Goal: Task Accomplishment & Management: Manage account settings

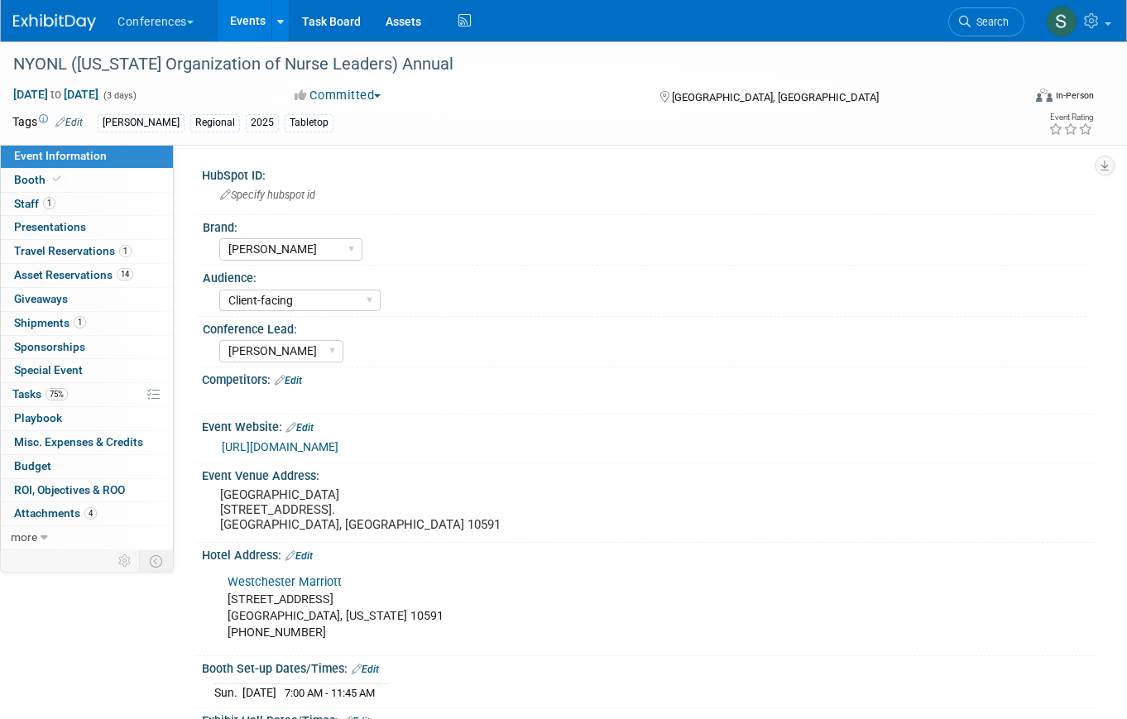
select select "[PERSON_NAME]"
select select "Client-facing"
select select "[PERSON_NAME]"
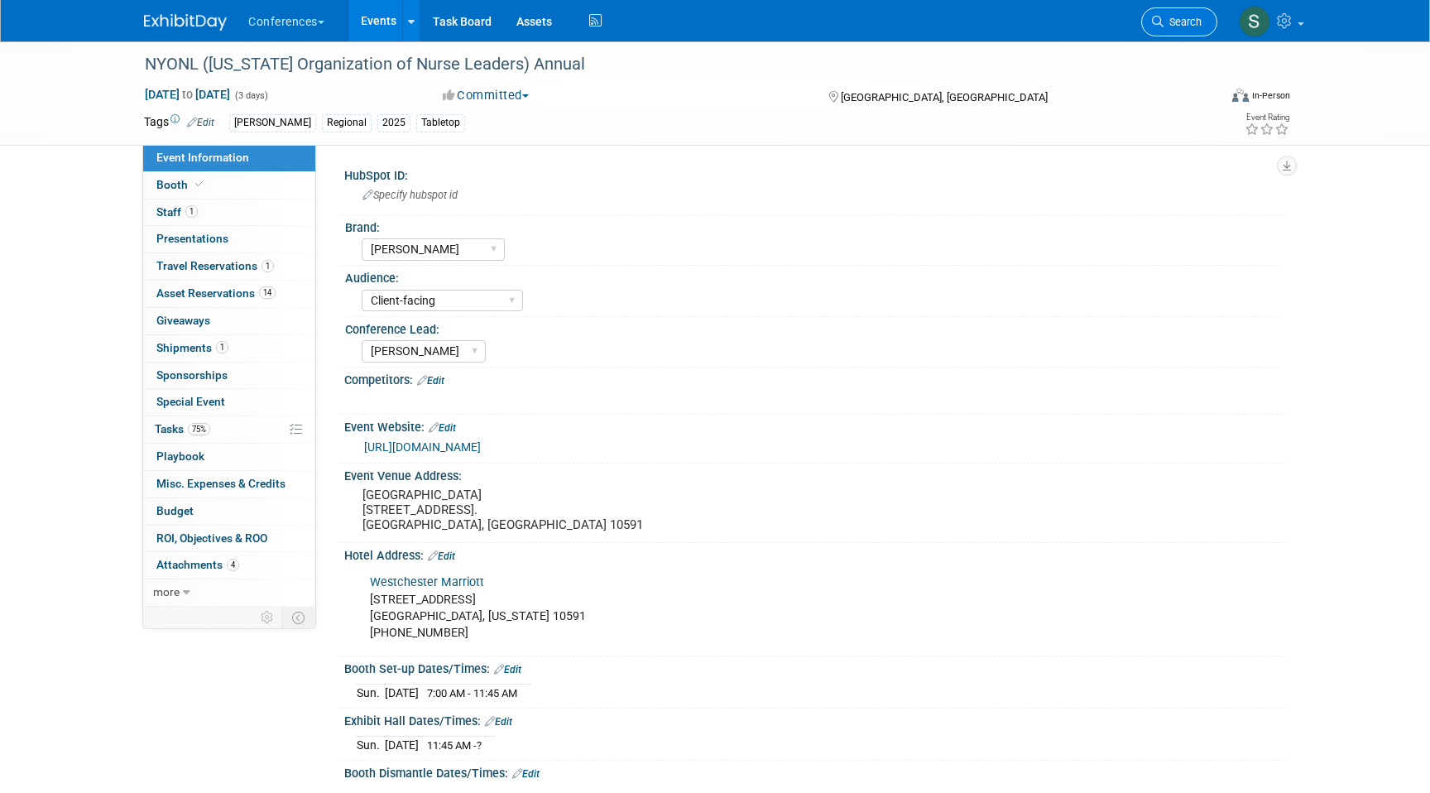
click at [1126, 17] on span "Search" at bounding box center [1183, 22] width 38 height 12
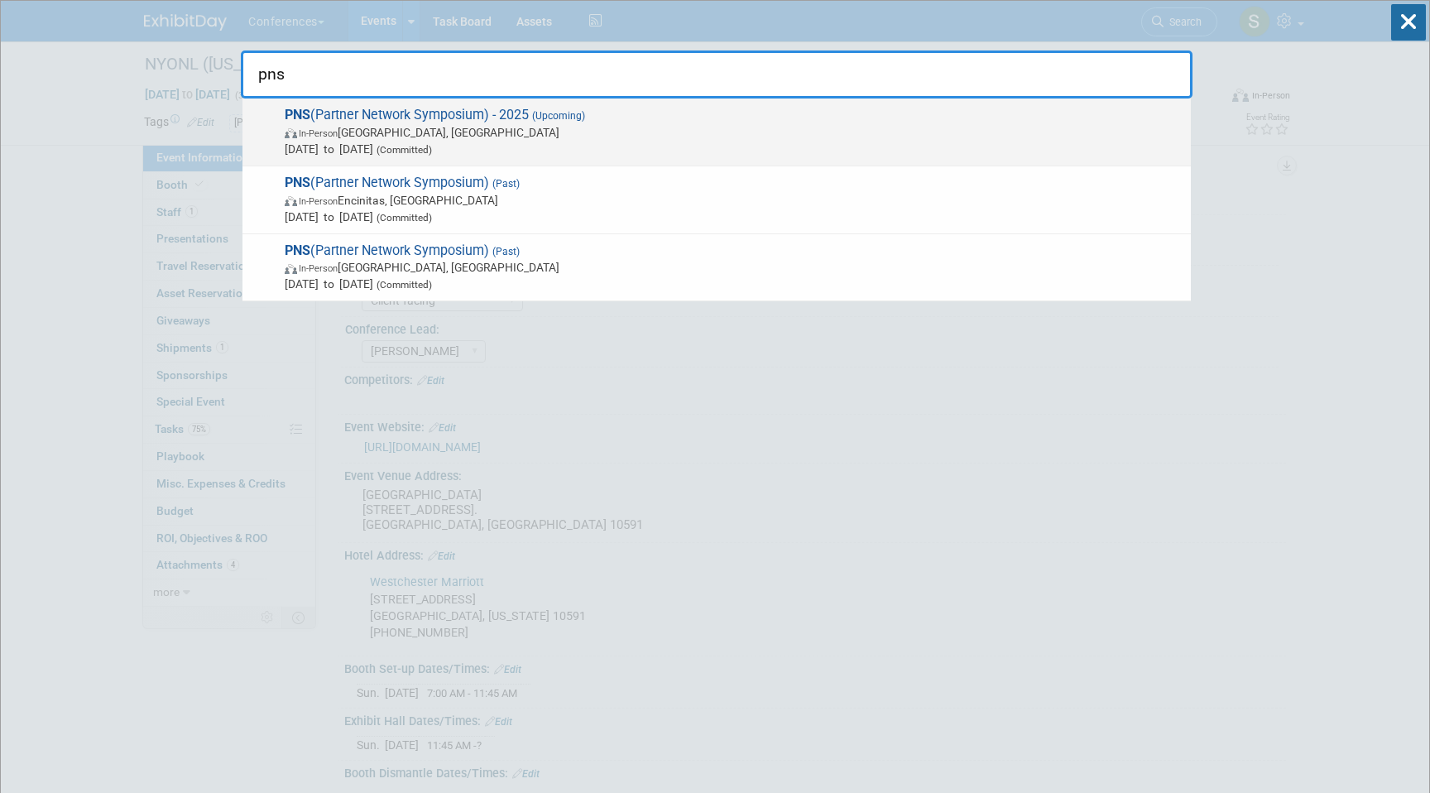
type input "pns"
click at [571, 141] on span "Oct 14, 2025 to Oct 15, 2025 (Committed)" at bounding box center [734, 149] width 898 height 17
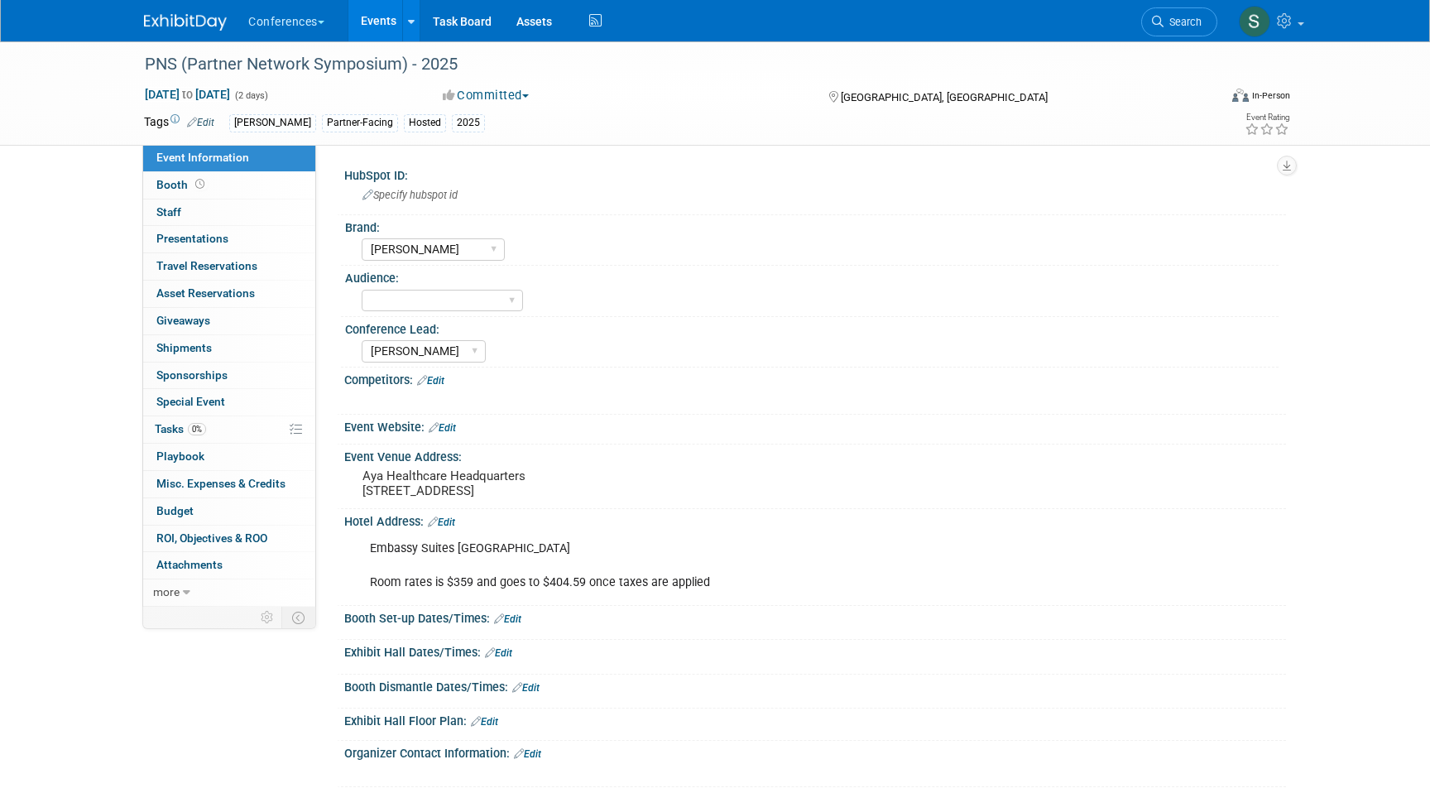
select select "[PERSON_NAME]"
click at [1172, 22] on span "Search" at bounding box center [1183, 22] width 38 height 12
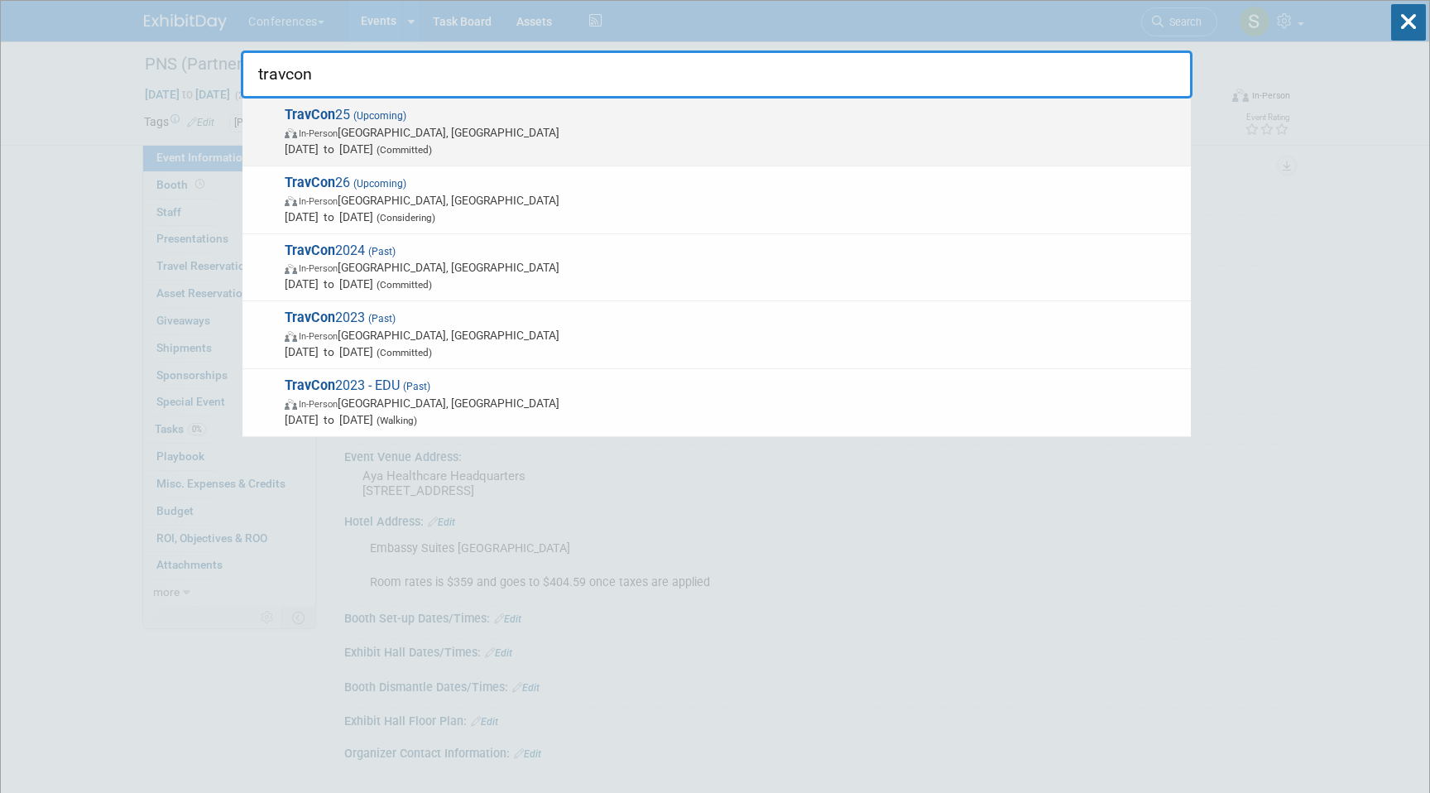
type input "travcon"
click at [757, 121] on span "TravCon 25 (Upcoming) In-Person Las Vegas, NV Sep 21, 2025 to Sep 24, 2025 (Com…" at bounding box center [731, 132] width 903 height 50
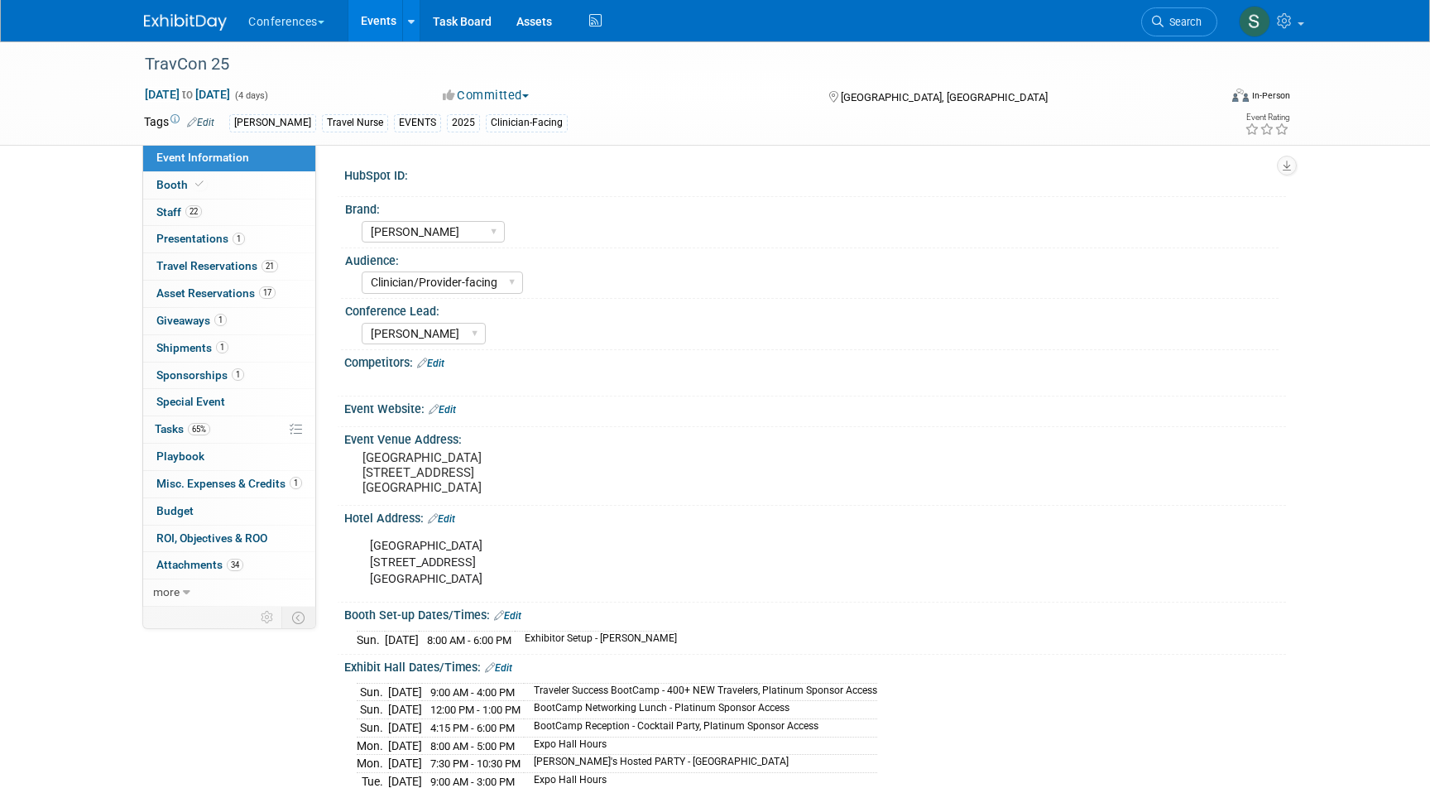
select select "[PERSON_NAME]"
select select "Clinician/Provider-facing"
select select "[PERSON_NAME]"
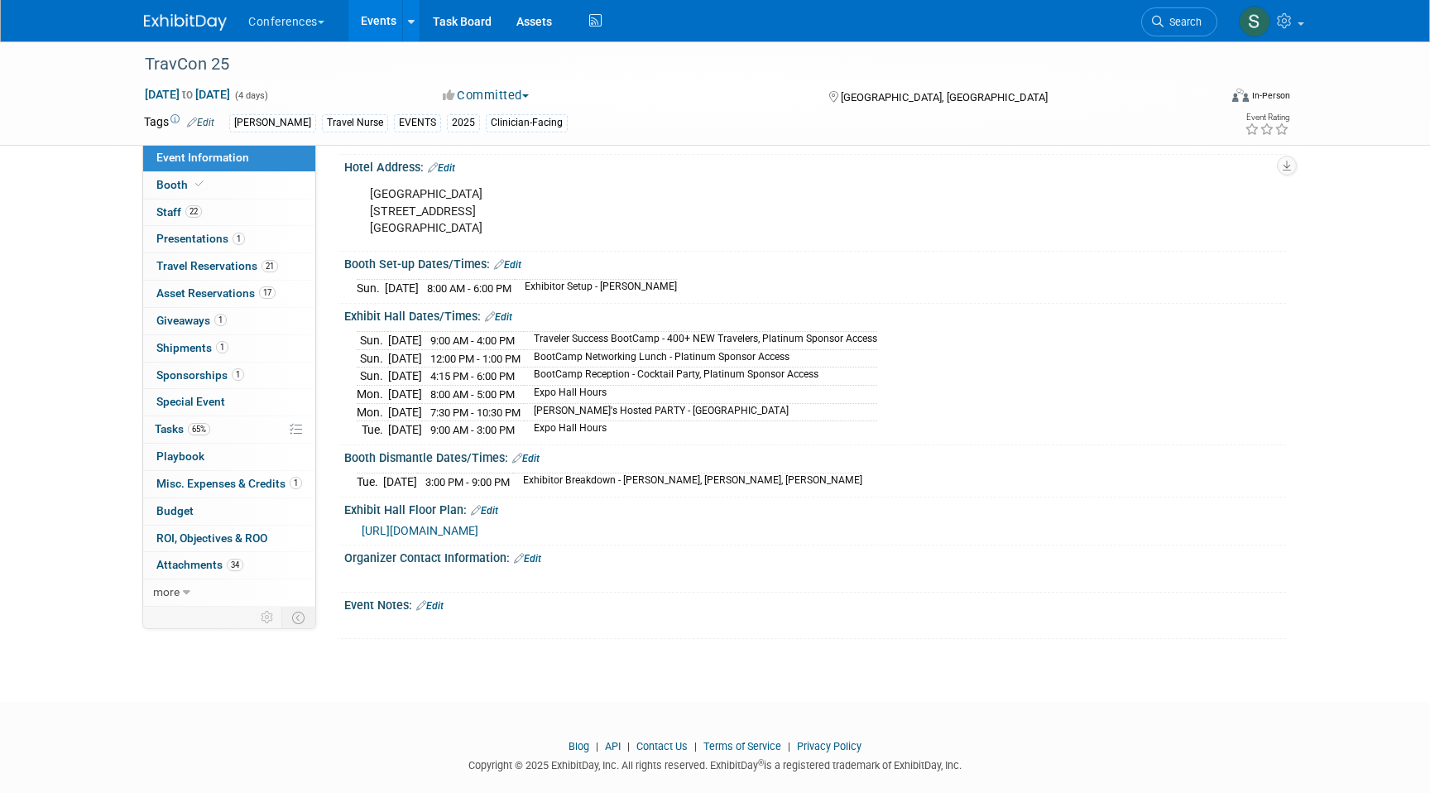
scroll to position [390, 0]
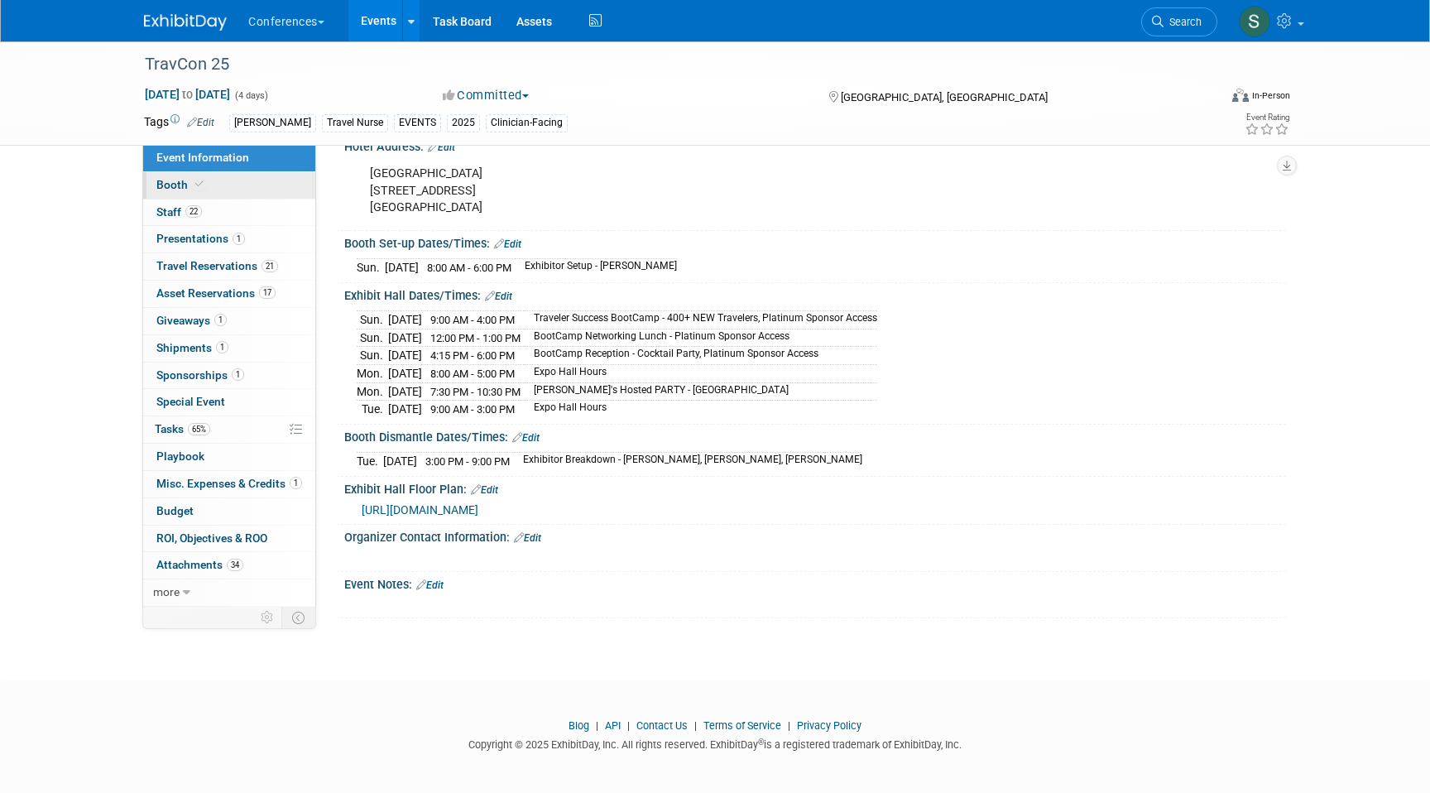
click at [204, 190] on span "Booth" at bounding box center [181, 184] width 50 height 13
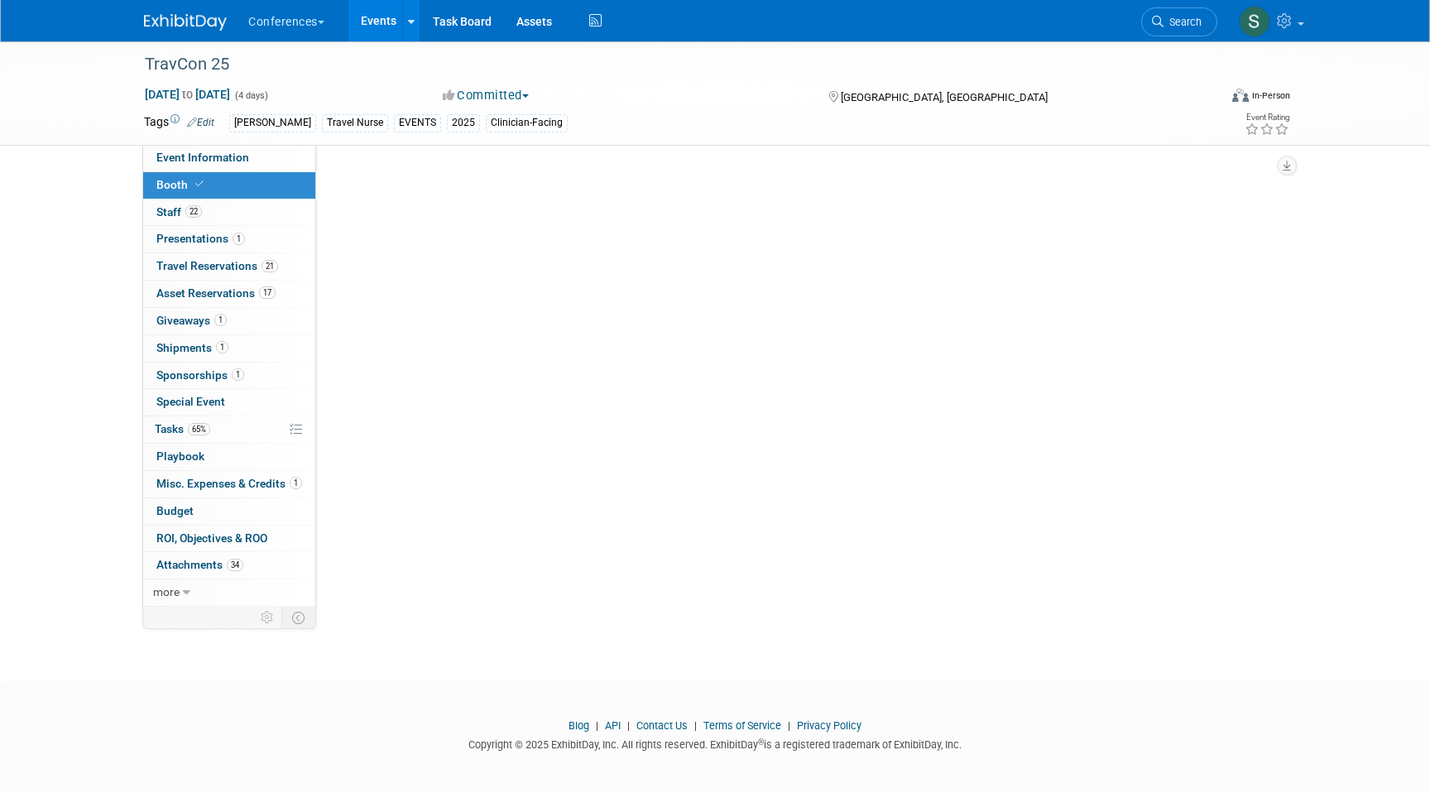
scroll to position [0, 0]
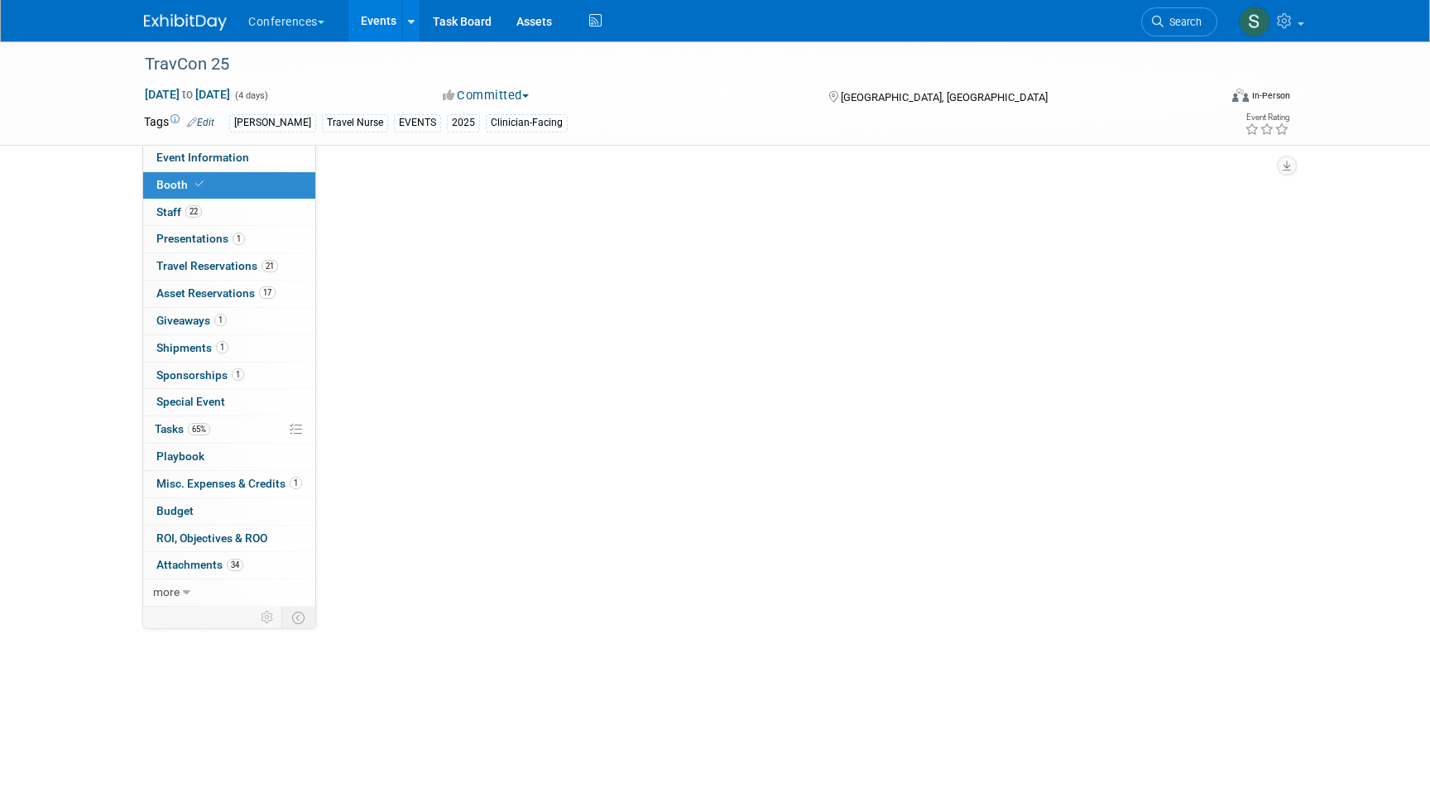
select select "20'x20'"
select select "Yes"
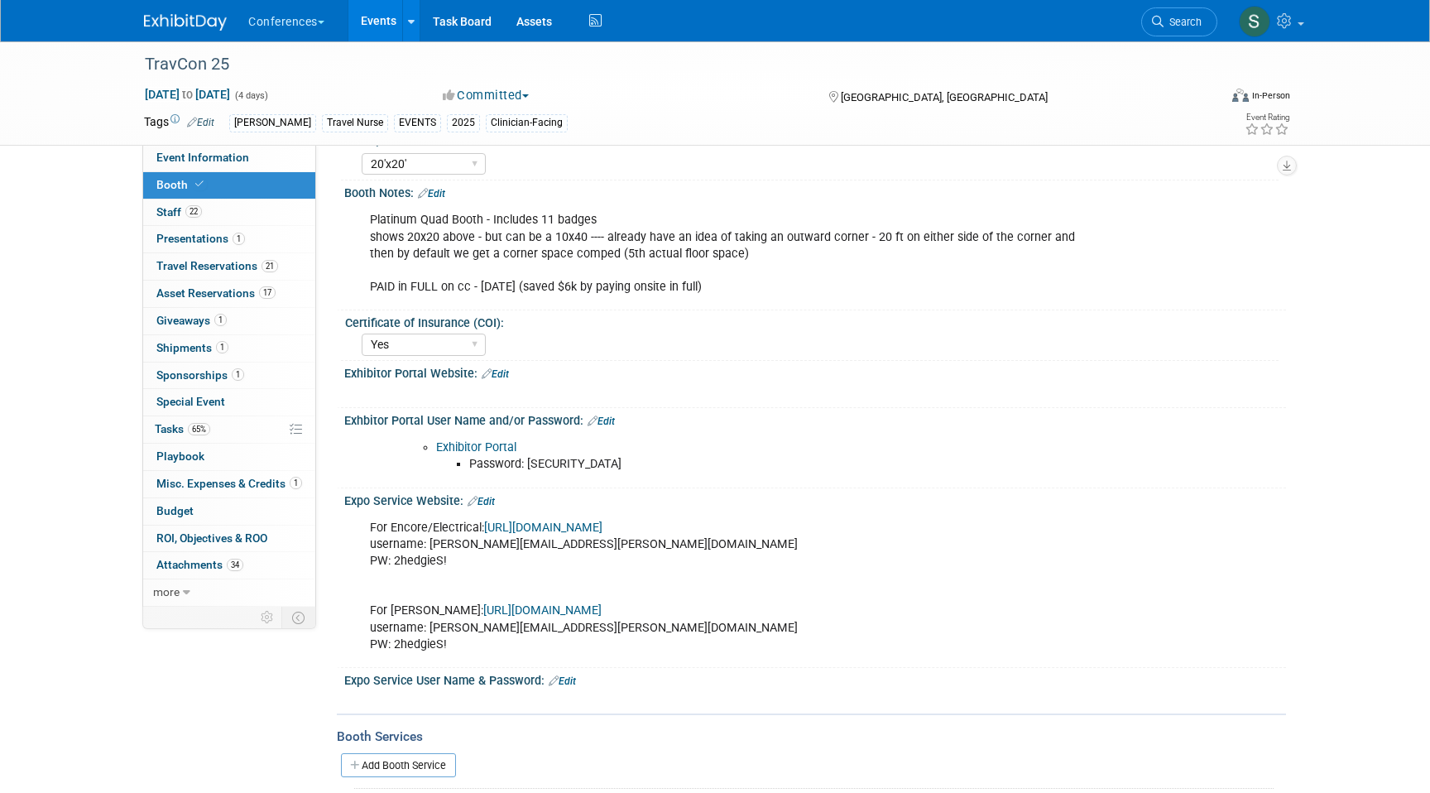
scroll to position [171, 0]
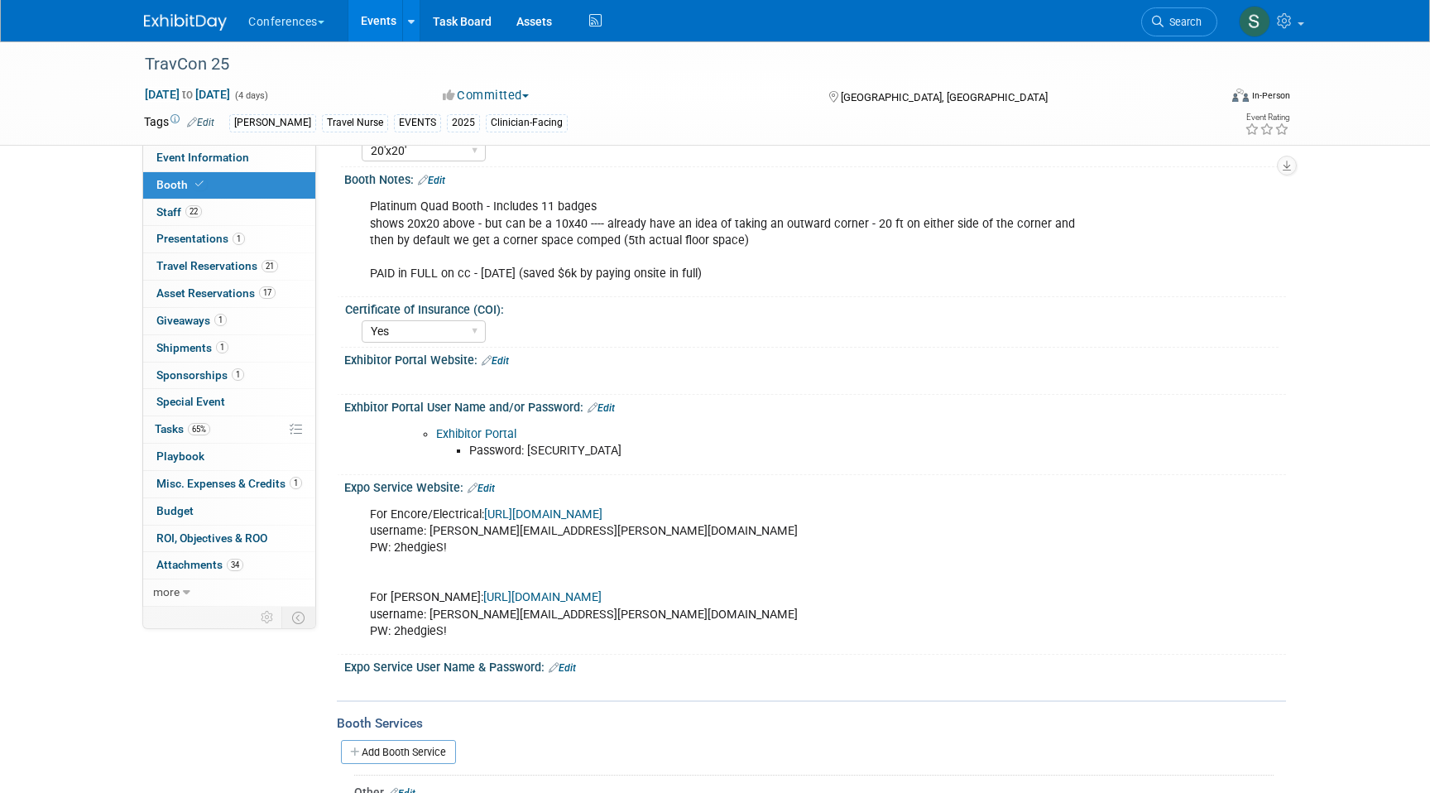
click at [502, 430] on link "Exhibitor Portal" at bounding box center [476, 434] width 80 height 14
drag, startPoint x: 528, startPoint y: 448, endPoint x: 614, endPoint y: 448, distance: 86.1
click at [614, 448] on li "Password: [SECURITY_DATA]" at bounding box center [781, 451] width 625 height 17
copy li "exhibitor2025"
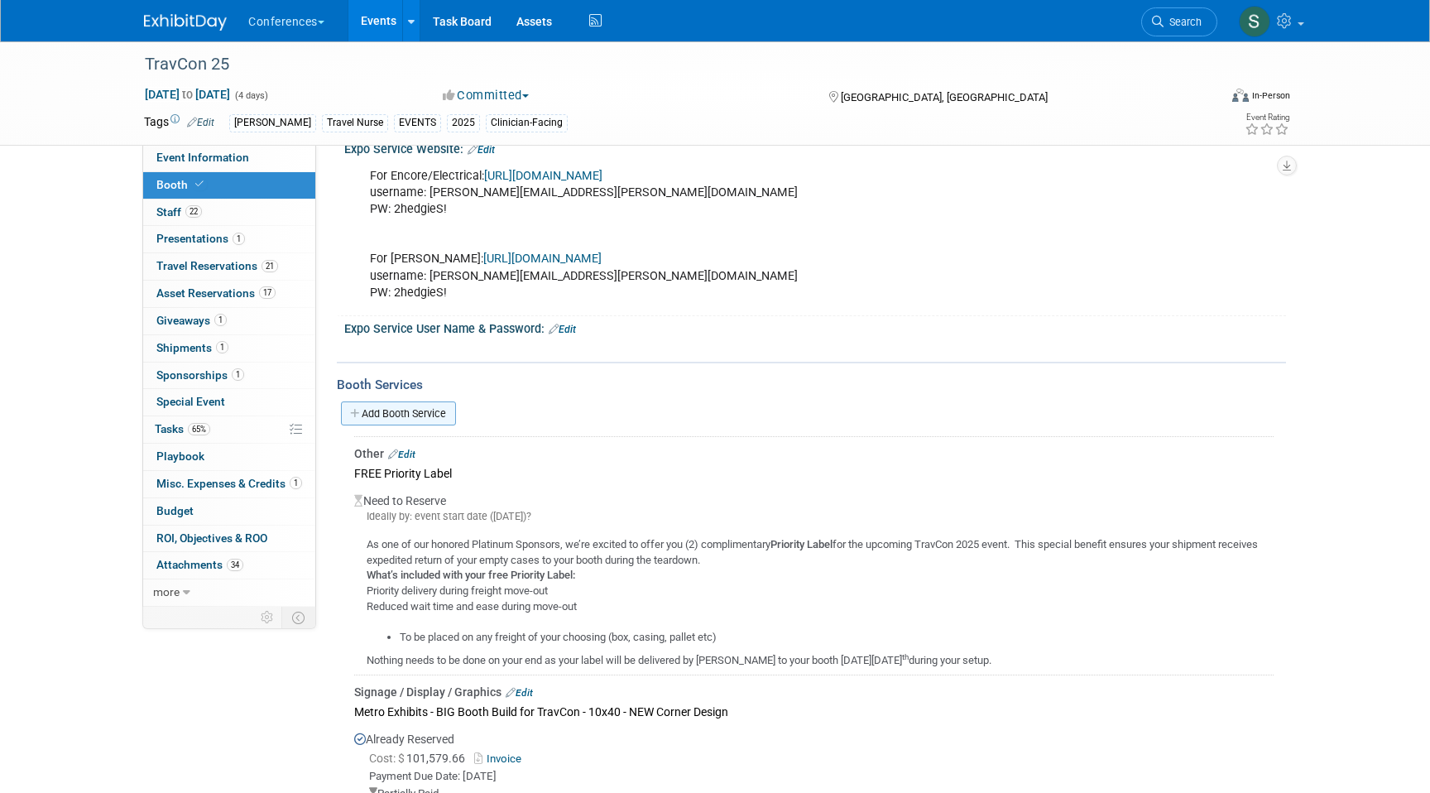
scroll to position [512, 0]
click at [421, 407] on link "Add Booth Service" at bounding box center [398, 411] width 115 height 24
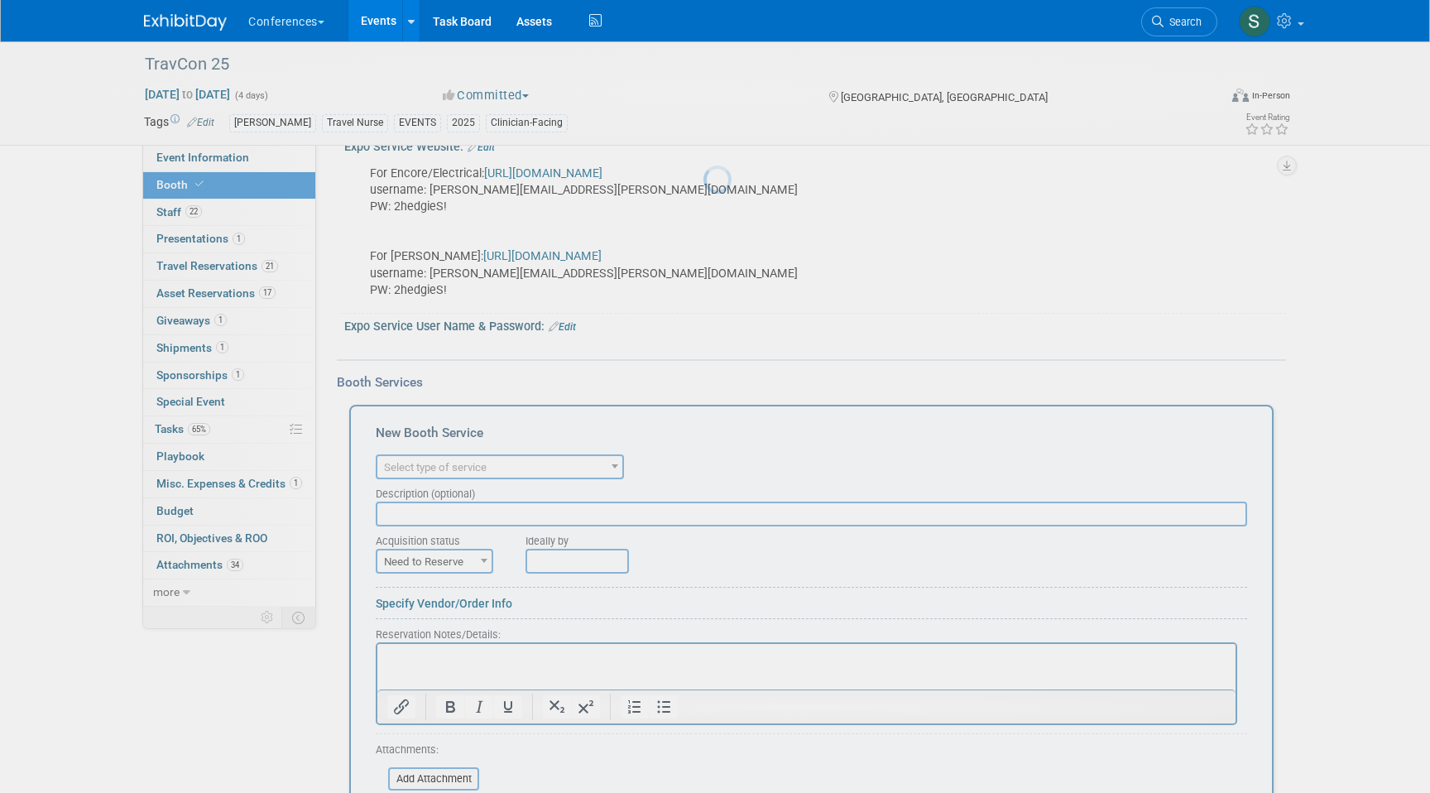
scroll to position [0, 0]
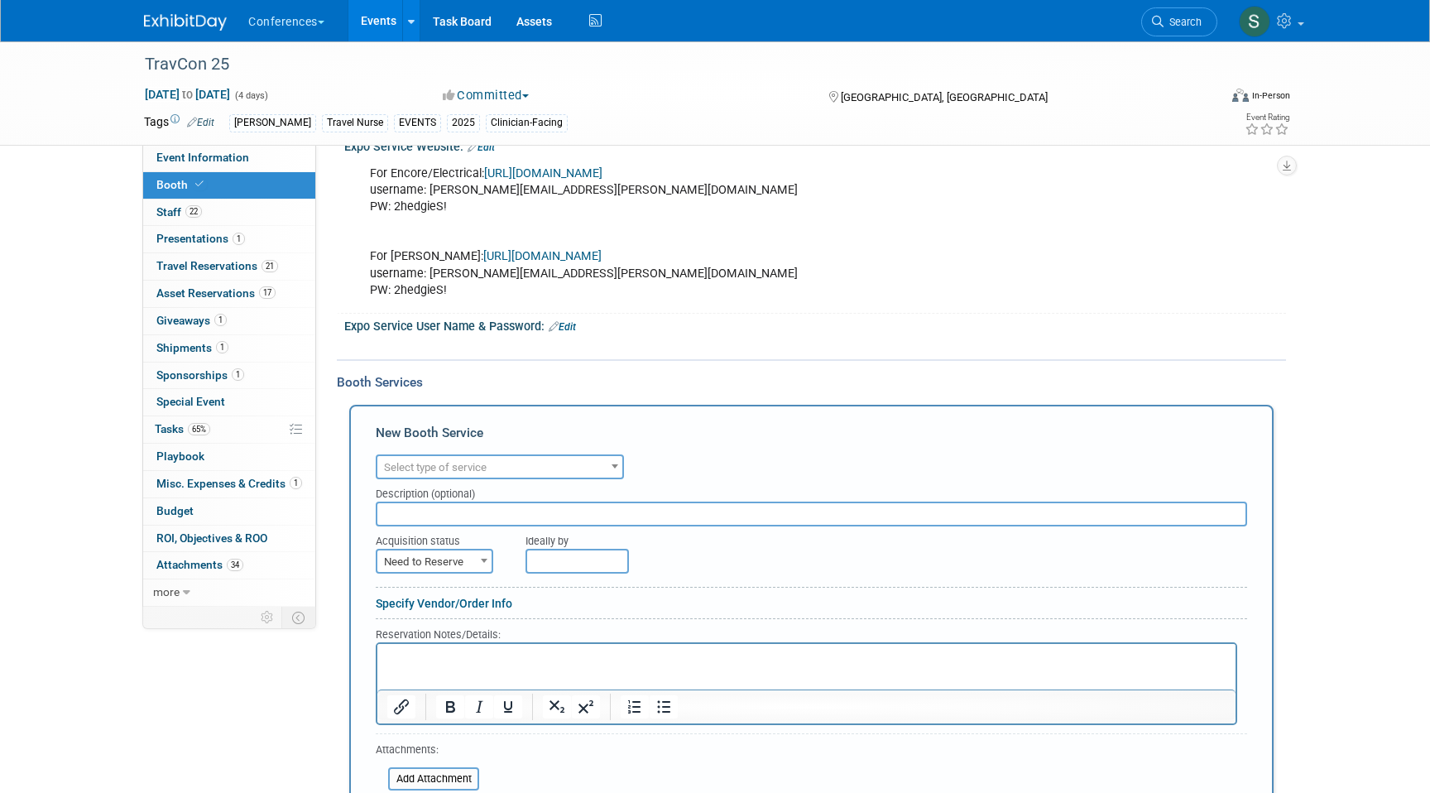
click at [467, 463] on span "Select type of service" at bounding box center [435, 467] width 103 height 12
type input "mat"
select select "10"
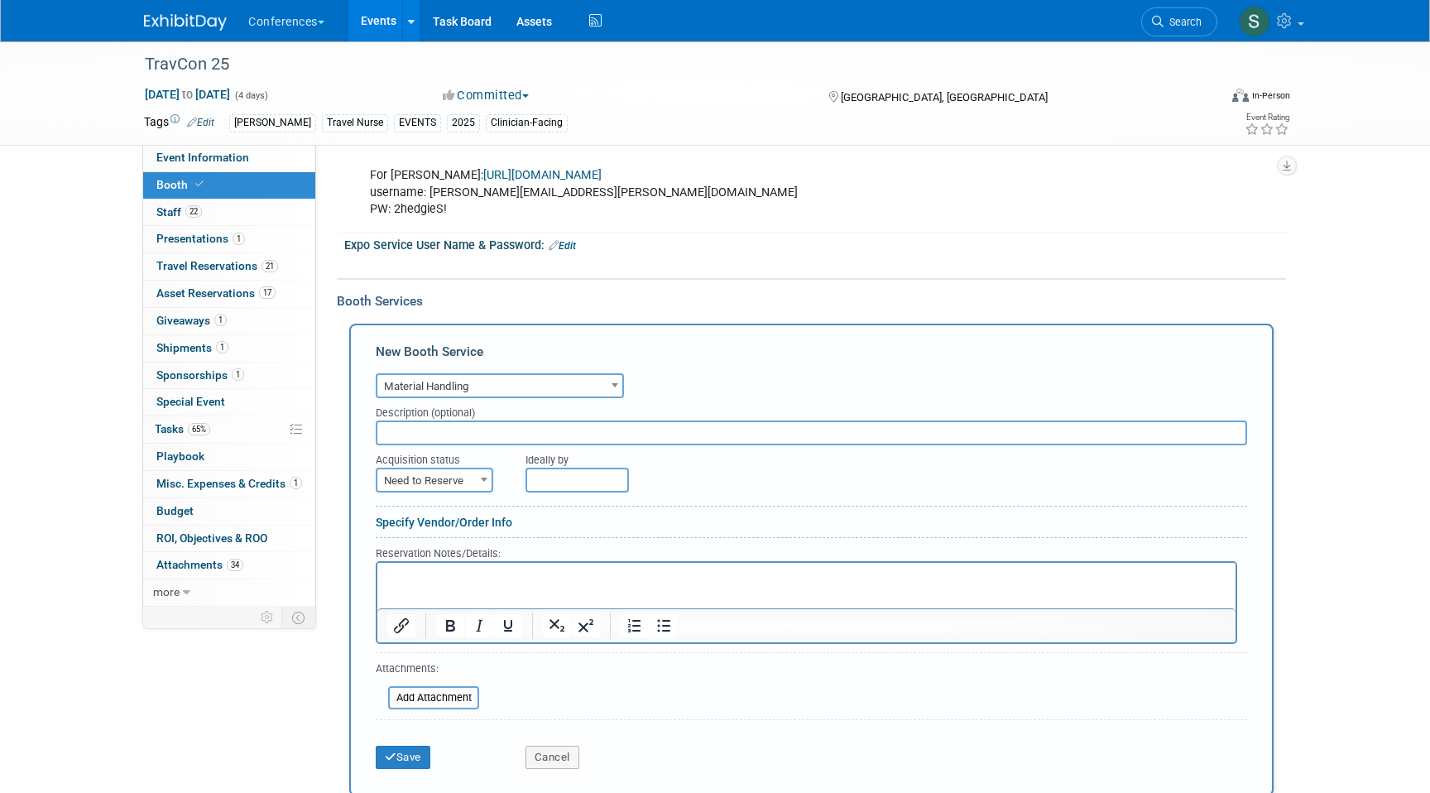
scroll to position [598, 0]
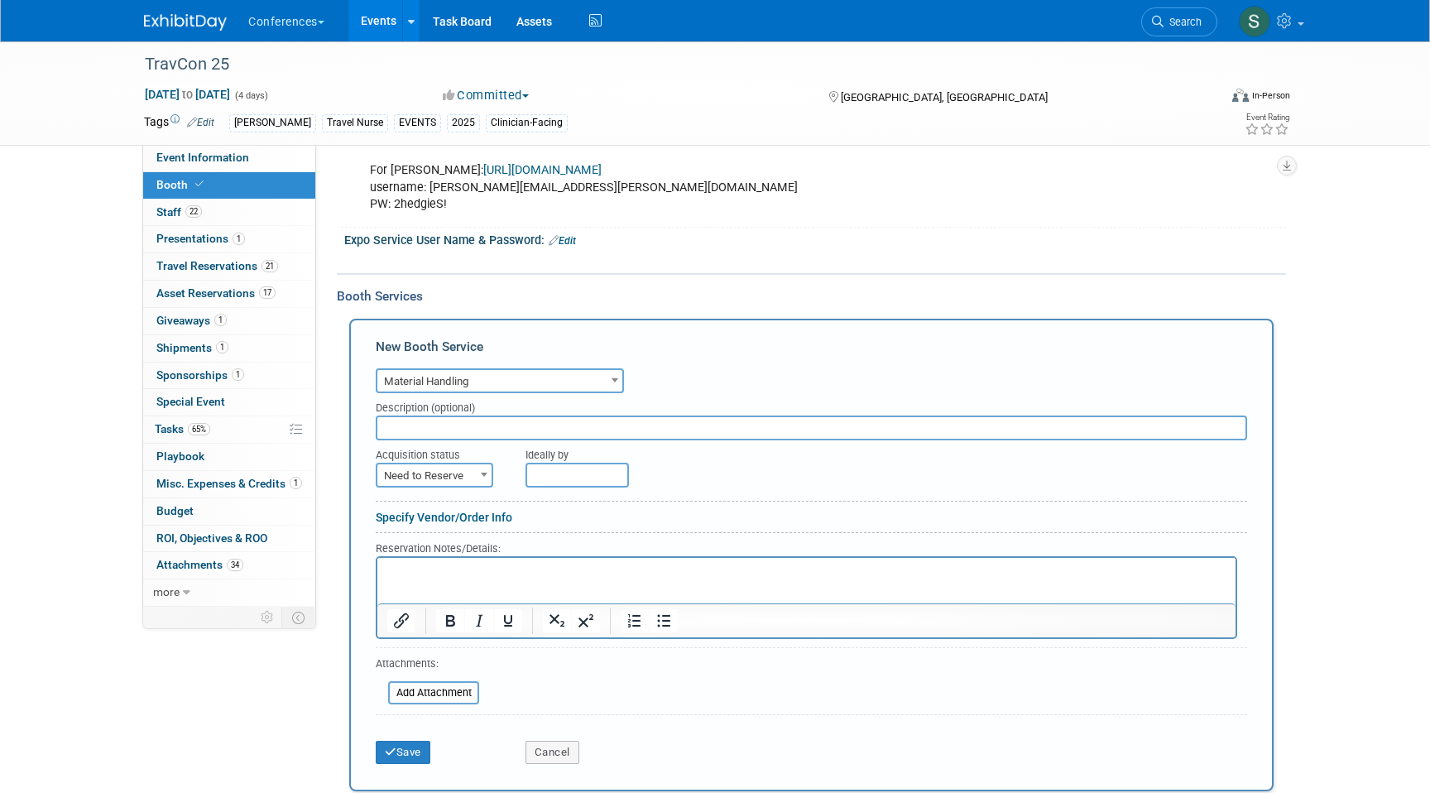
click at [445, 475] on span "Need to Reserve" at bounding box center [434, 475] width 114 height 23
select select "2"
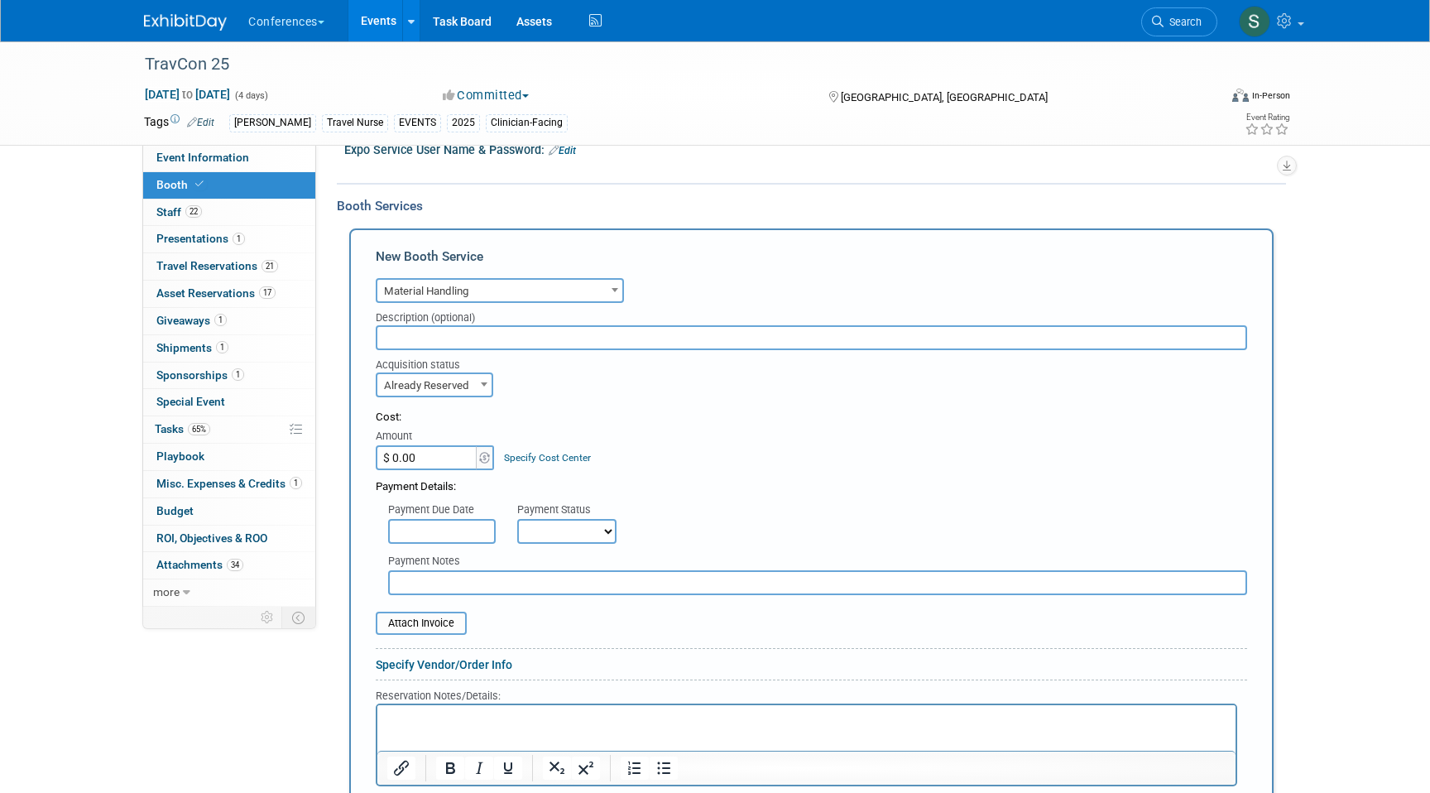
scroll to position [693, 0]
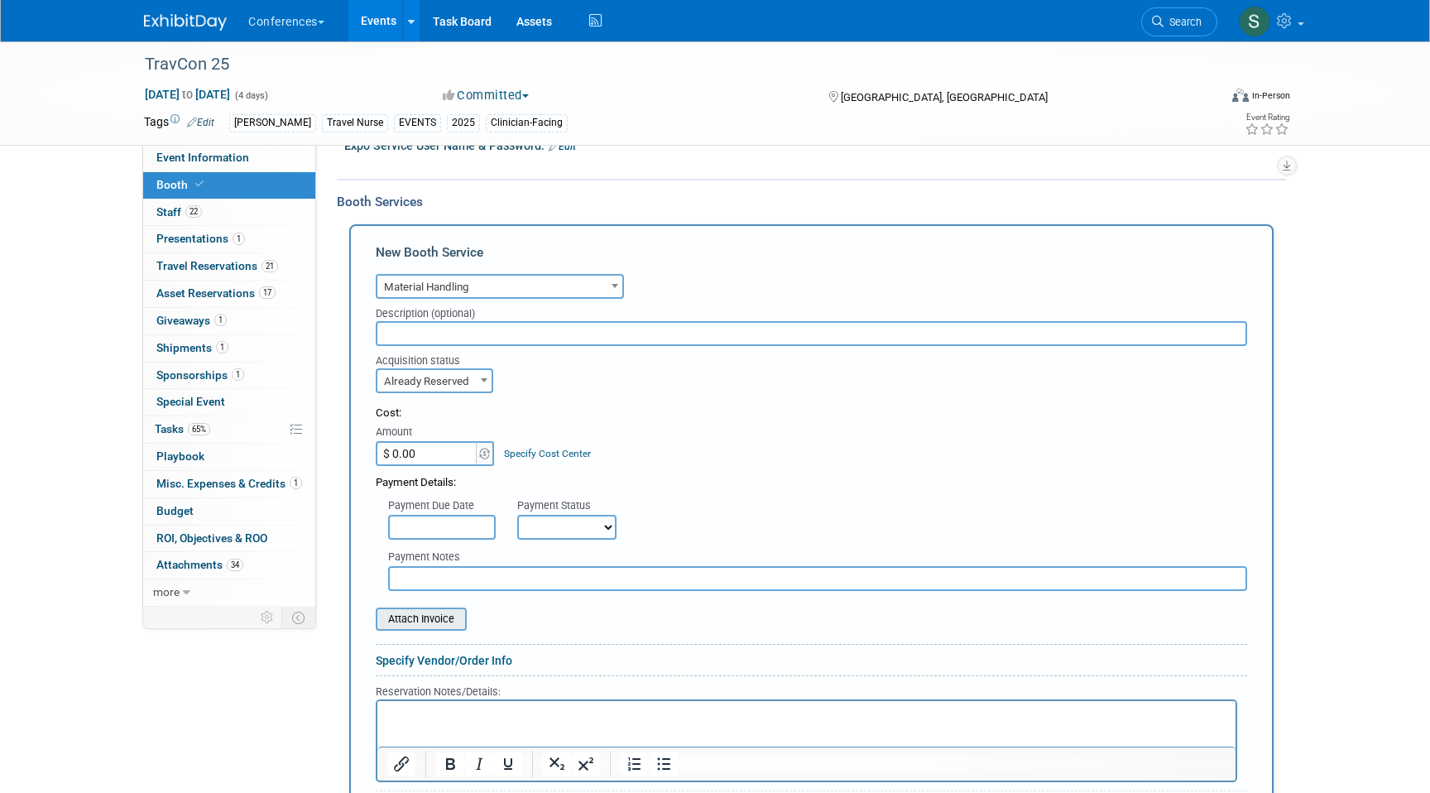
click at [413, 616] on input "file" at bounding box center [366, 619] width 197 height 20
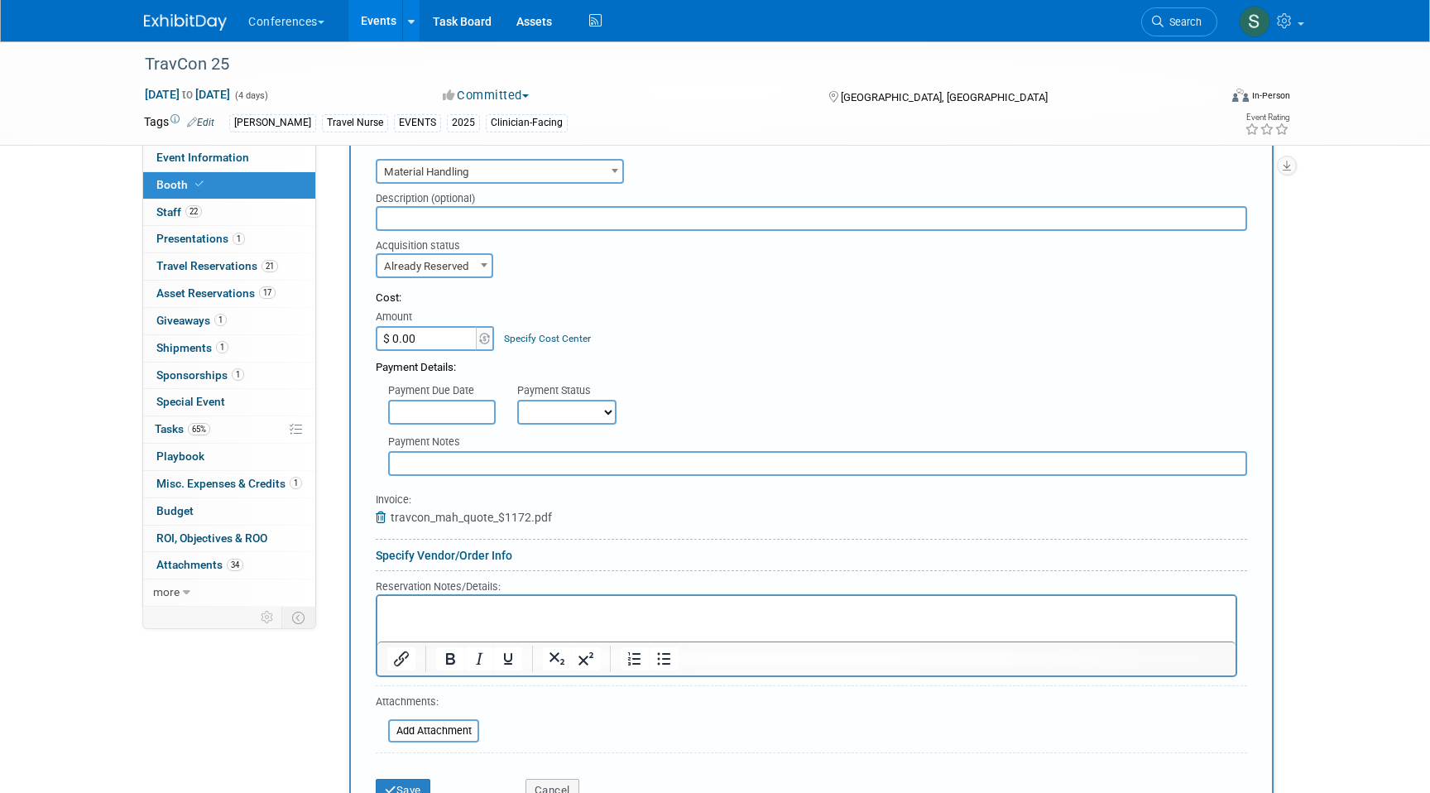
scroll to position [827, 0]
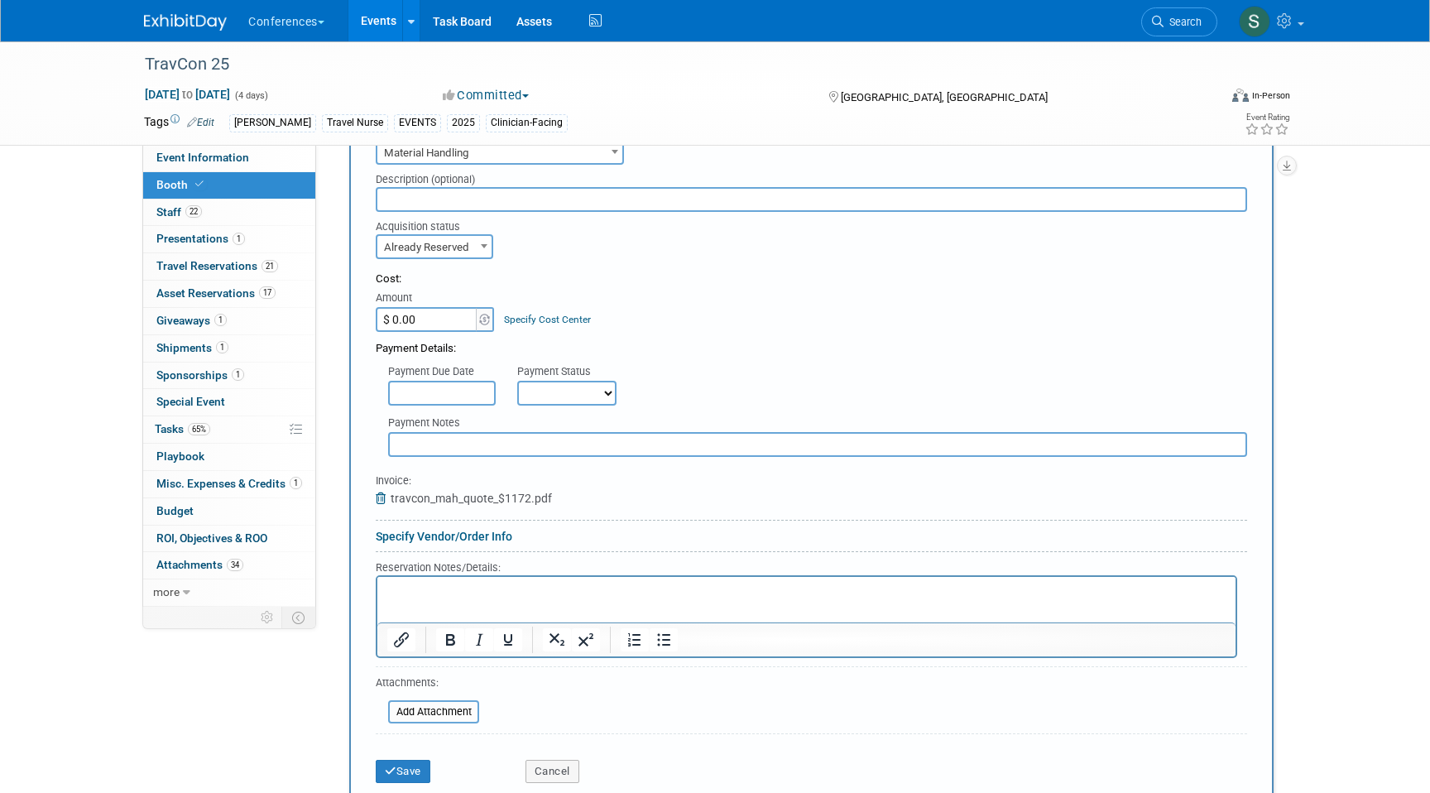
click at [441, 597] on p "Rich Text Area. Press ALT-0 for help." at bounding box center [806, 591] width 839 height 16
click at [407, 775] on button "Save" at bounding box center [403, 771] width 55 height 23
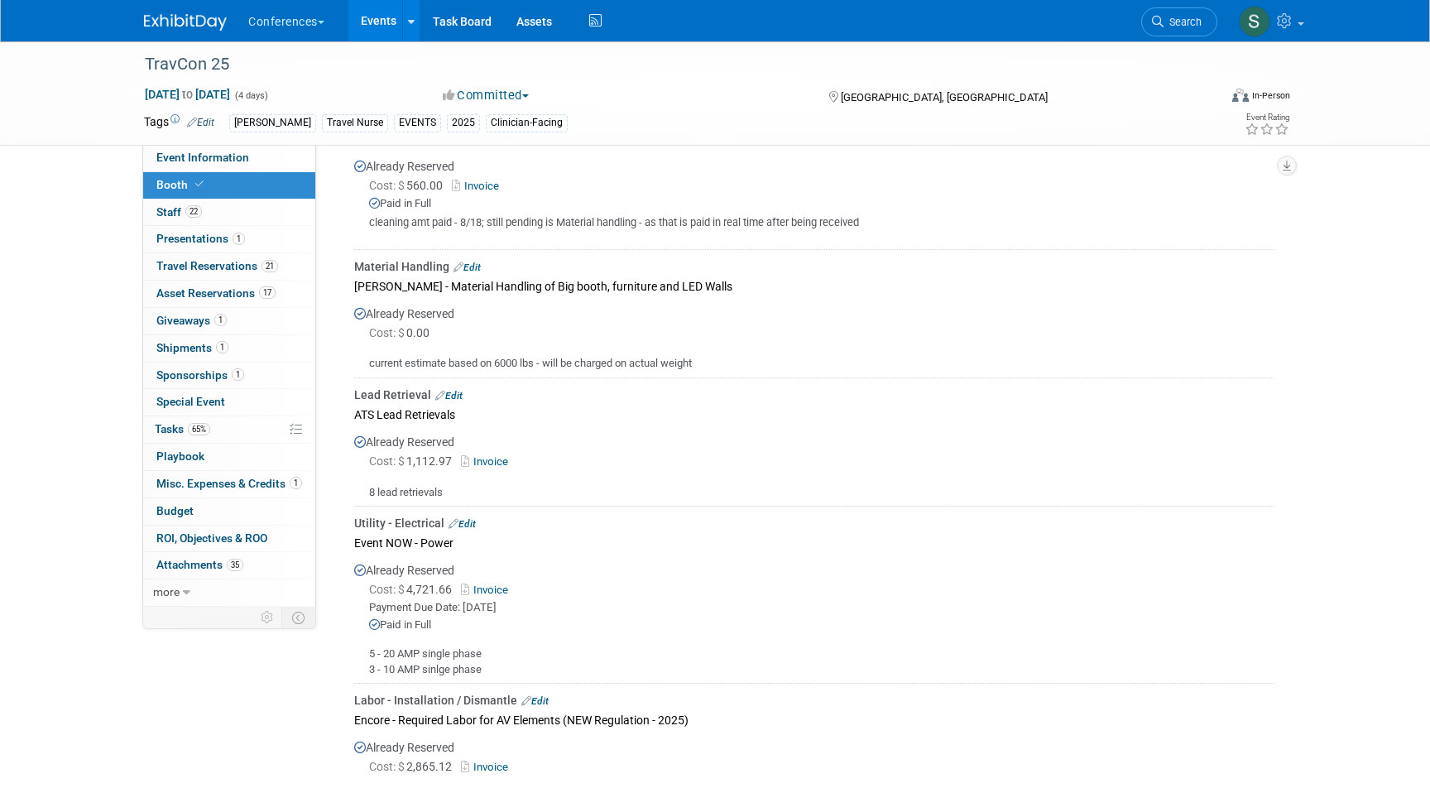
scroll to position [1609, 0]
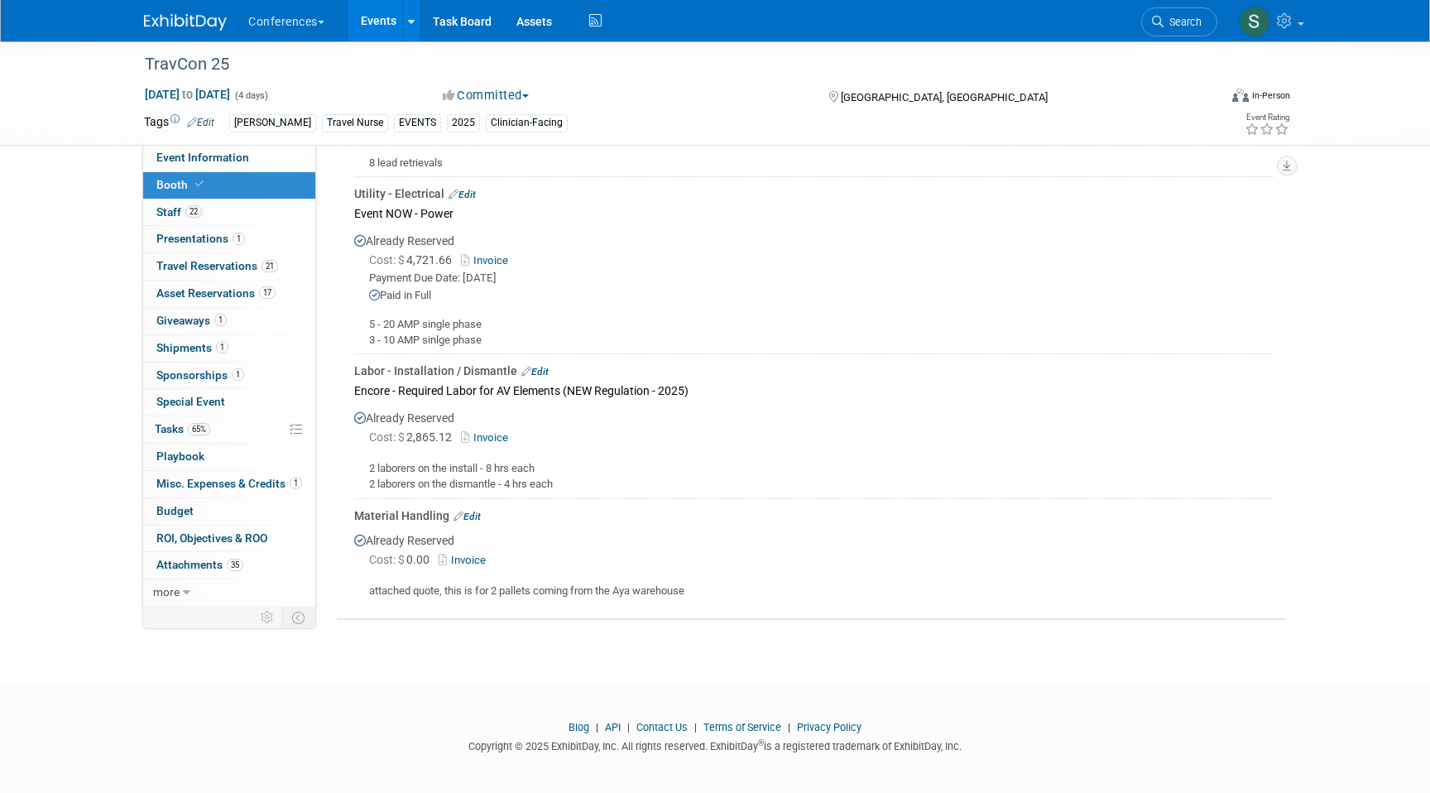
click at [470, 511] on link "Edit" at bounding box center [467, 517] width 27 height 12
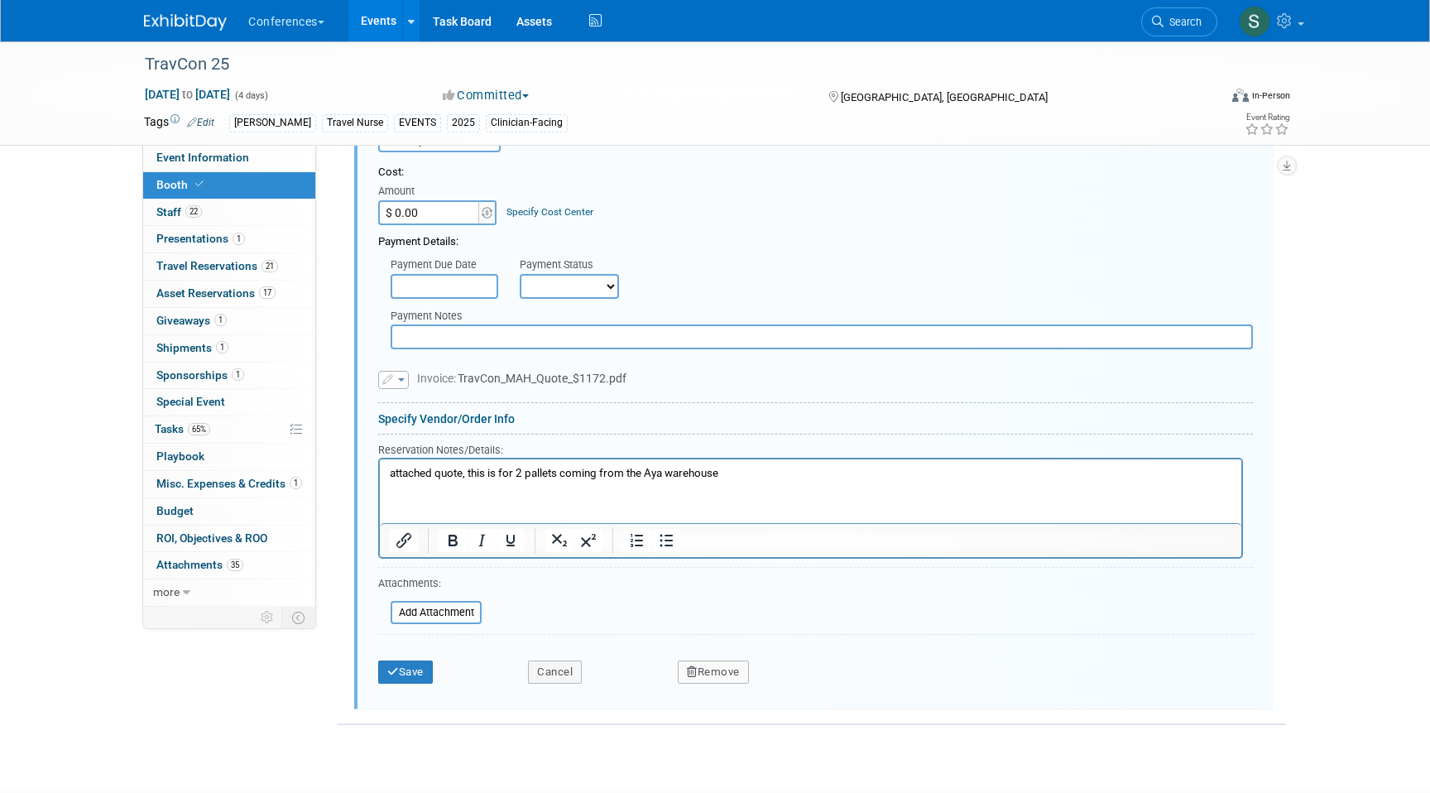
scroll to position [2105, 0]
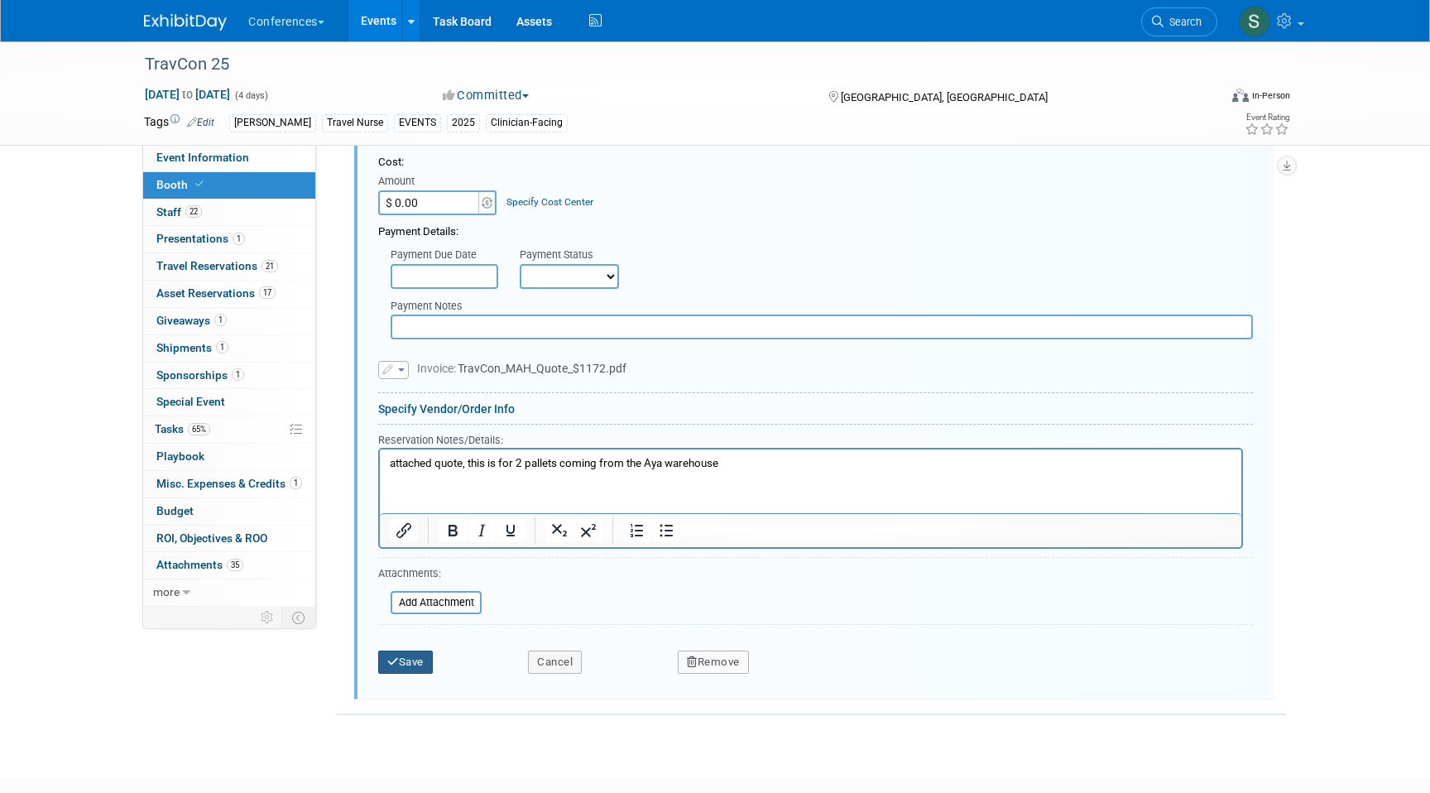
click at [408, 659] on button "Save" at bounding box center [405, 661] width 55 height 23
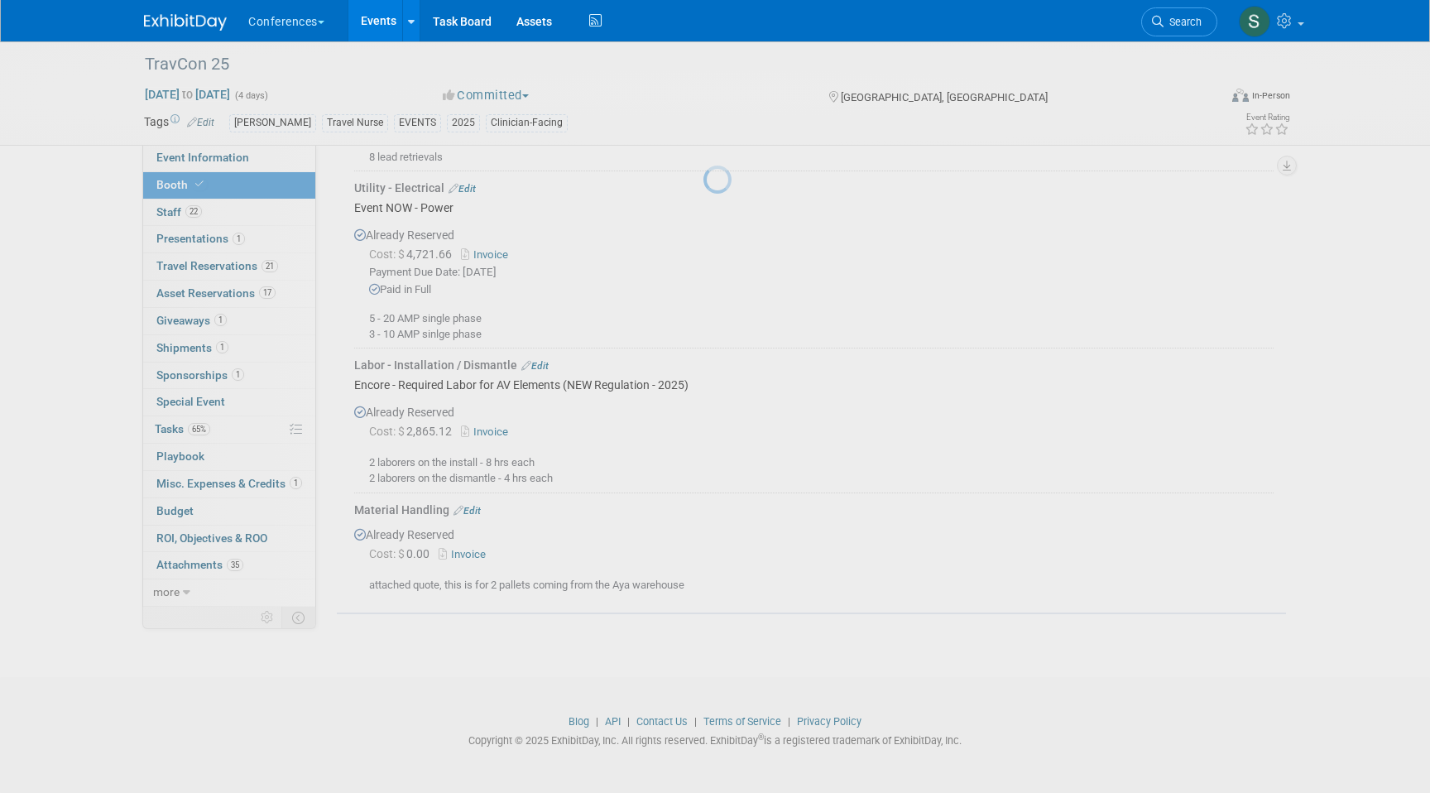
scroll to position [1609, 0]
